Goal: Communication & Community: Answer question/provide support

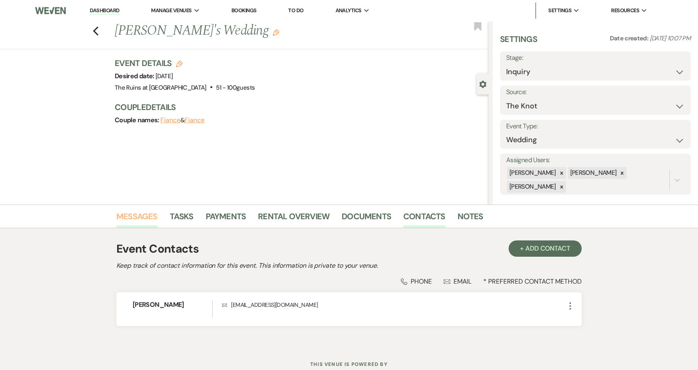
click at [142, 216] on link "Messages" at bounding box center [136, 219] width 41 height 18
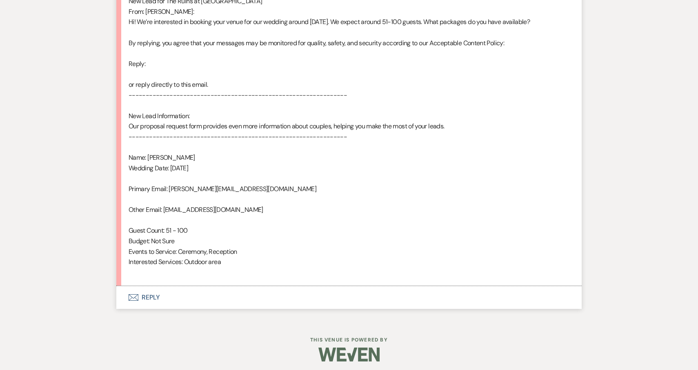
scroll to position [452, 0]
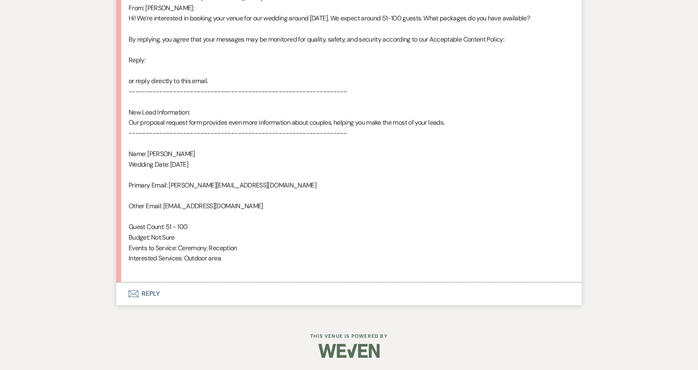
click at [151, 293] on button "Envelope Reply" at bounding box center [348, 294] width 465 height 23
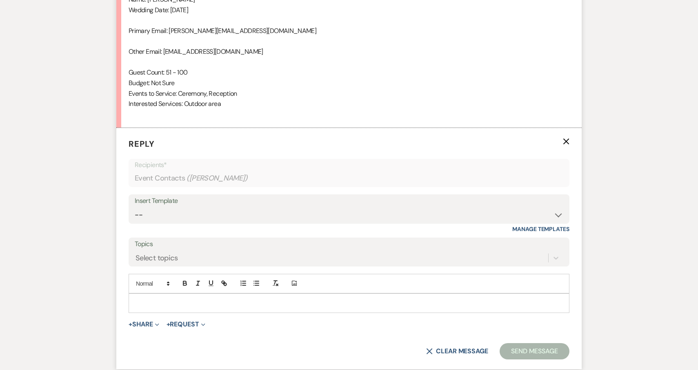
scroll to position [608, 0]
click at [555, 214] on select "-- Weven Planning Portal Introduction (Booked Events) Initial Inquiry Response …" at bounding box center [349, 214] width 428 height 16
select select "3991"
click at [135, 206] on select "-- Weven Planning Portal Introduction (Booked Events) Initial Inquiry Response …" at bounding box center [349, 214] width 428 height 16
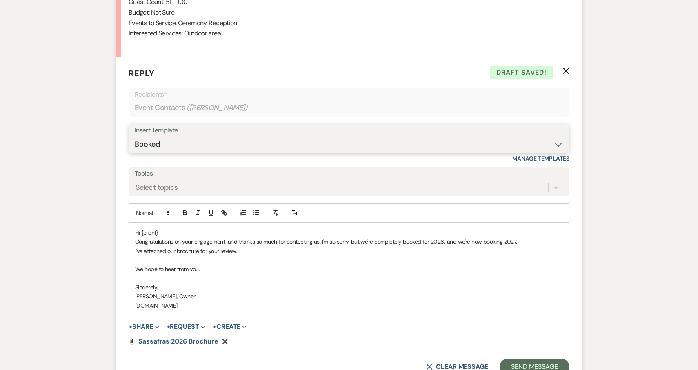
scroll to position [767, 0]
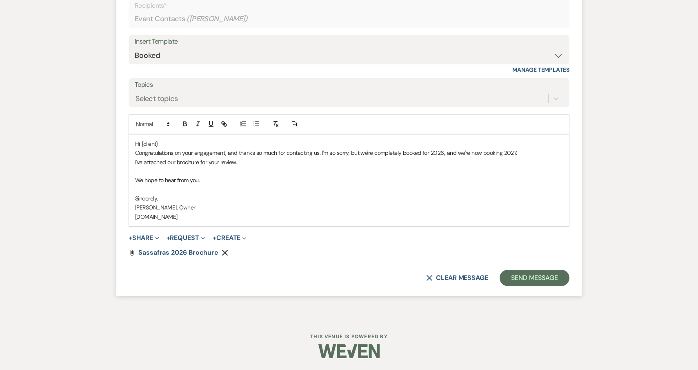
click at [170, 146] on p "Hi {client}" at bounding box center [349, 144] width 428 height 9
click at [543, 275] on button "Send Message" at bounding box center [534, 278] width 70 height 16
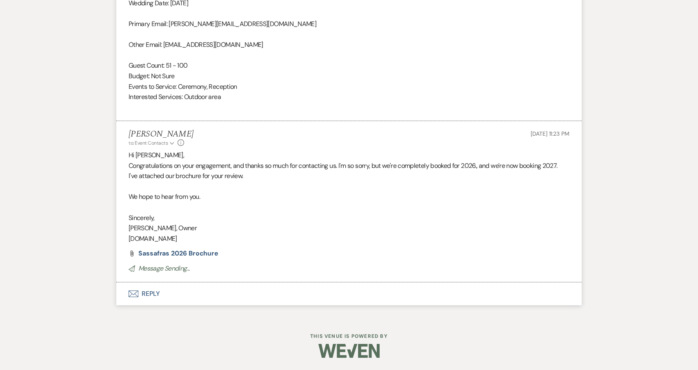
scroll to position [603, 0]
